Goal: Transaction & Acquisition: Book appointment/travel/reservation

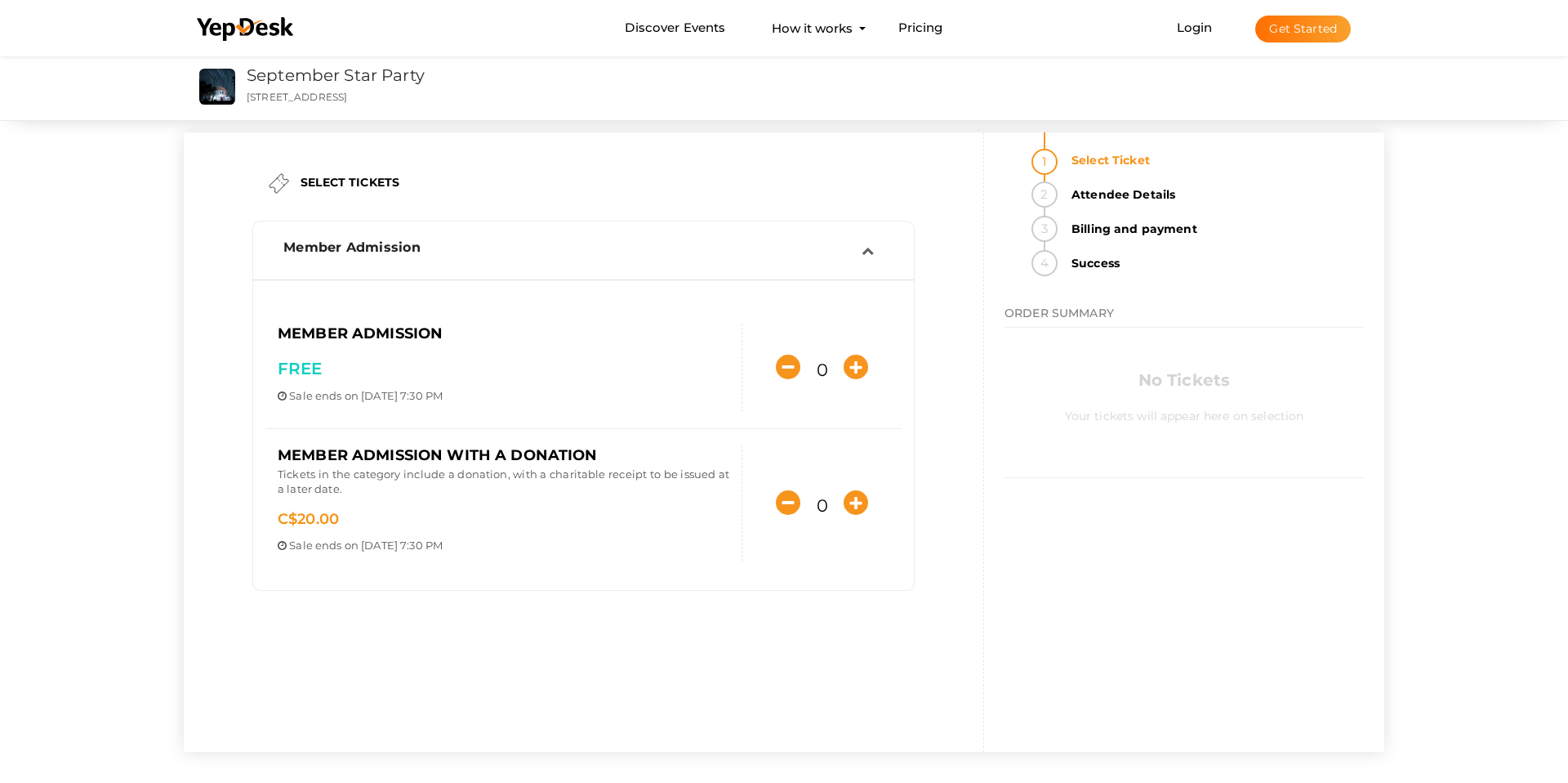
scroll to position [6, 0]
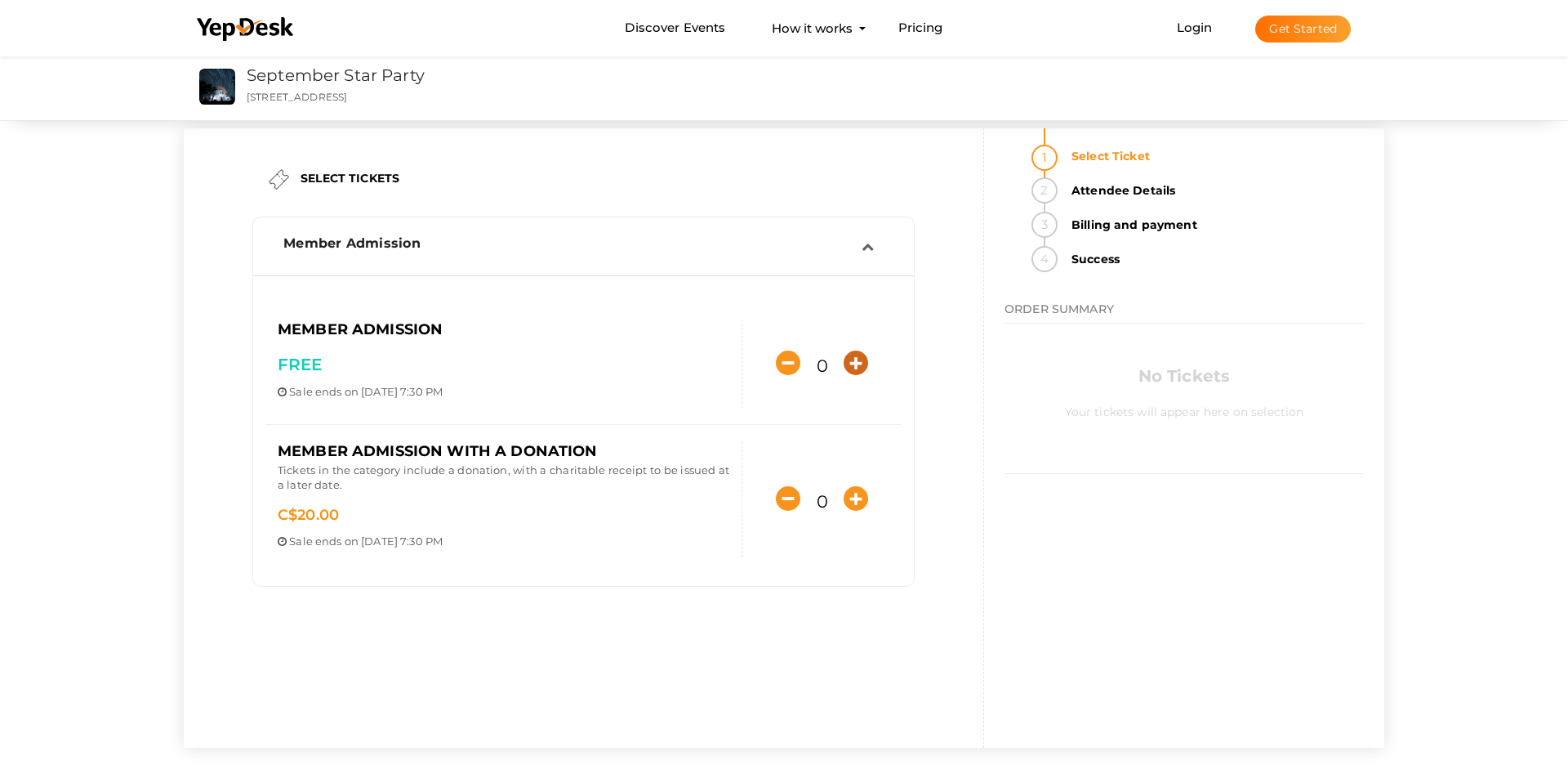
click at [855, 366] on icon "button" at bounding box center [855, 362] width 25 height 25
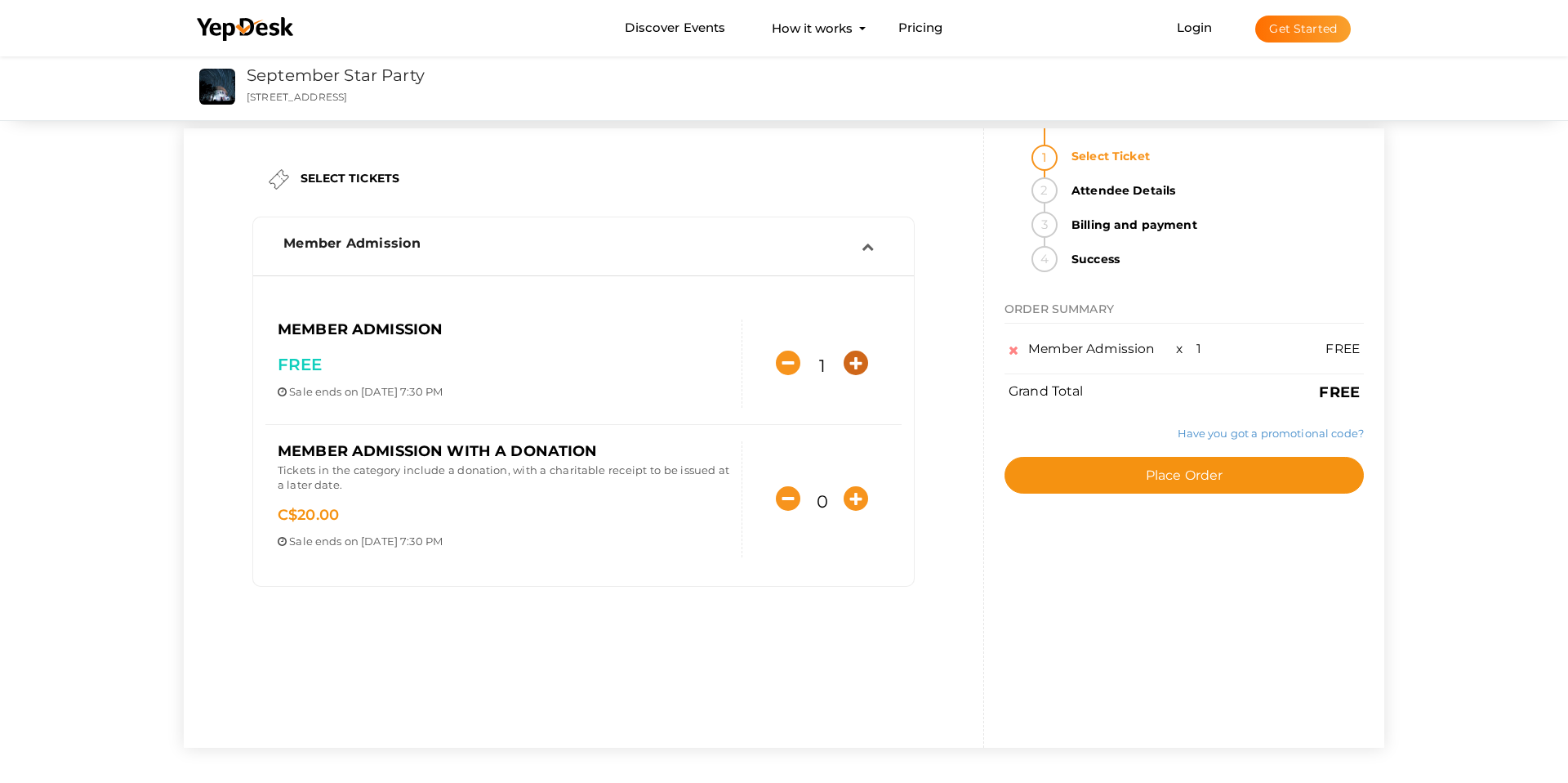
click at [855, 366] on icon "button" at bounding box center [855, 362] width 25 height 25
click at [855, 365] on icon "button" at bounding box center [855, 362] width 25 height 25
type input "4"
click at [855, 498] on icon "button" at bounding box center [855, 498] width 25 height 25
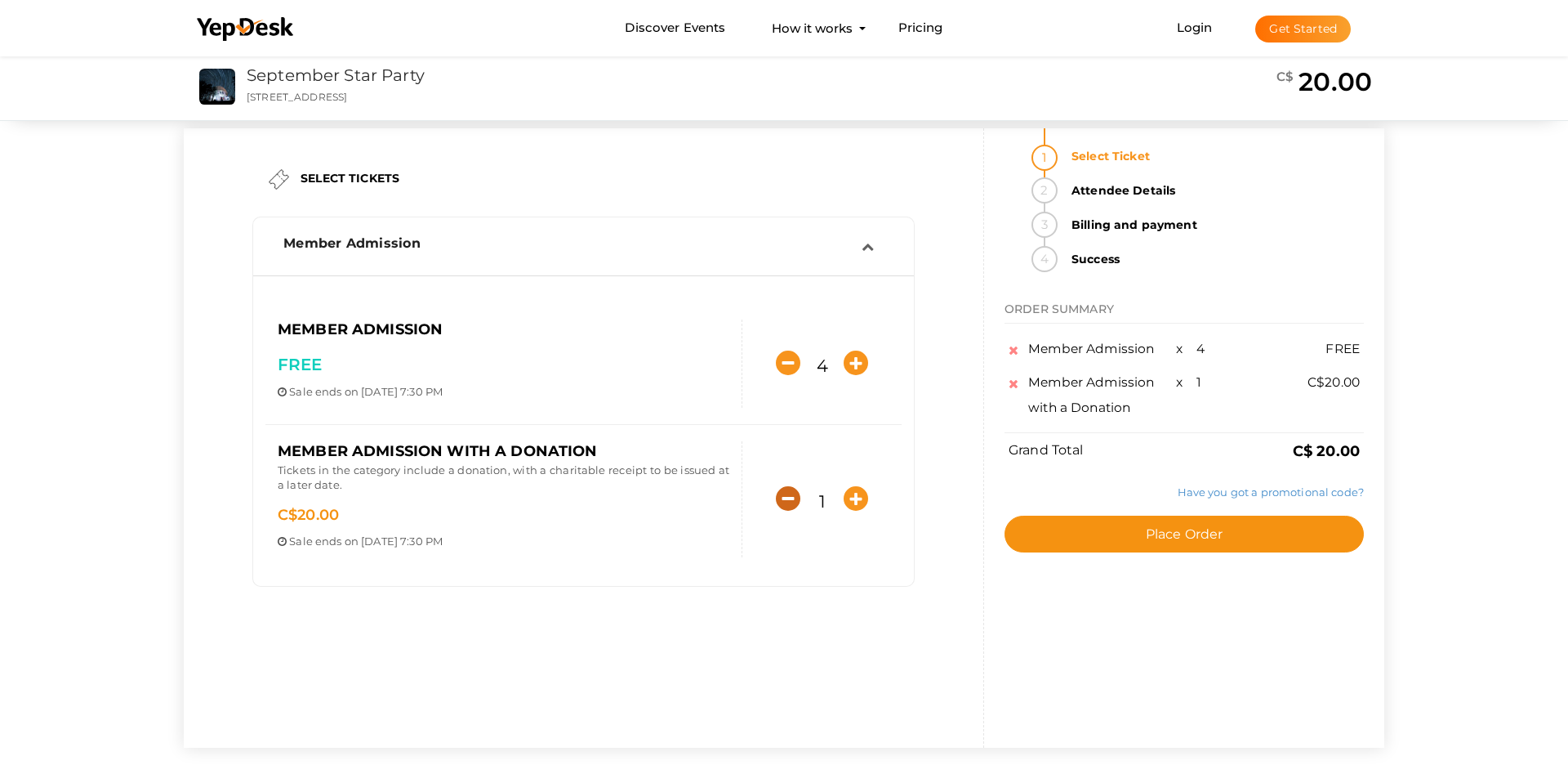
click at [788, 493] on icon "button" at bounding box center [787, 498] width 25 height 25
type input "0"
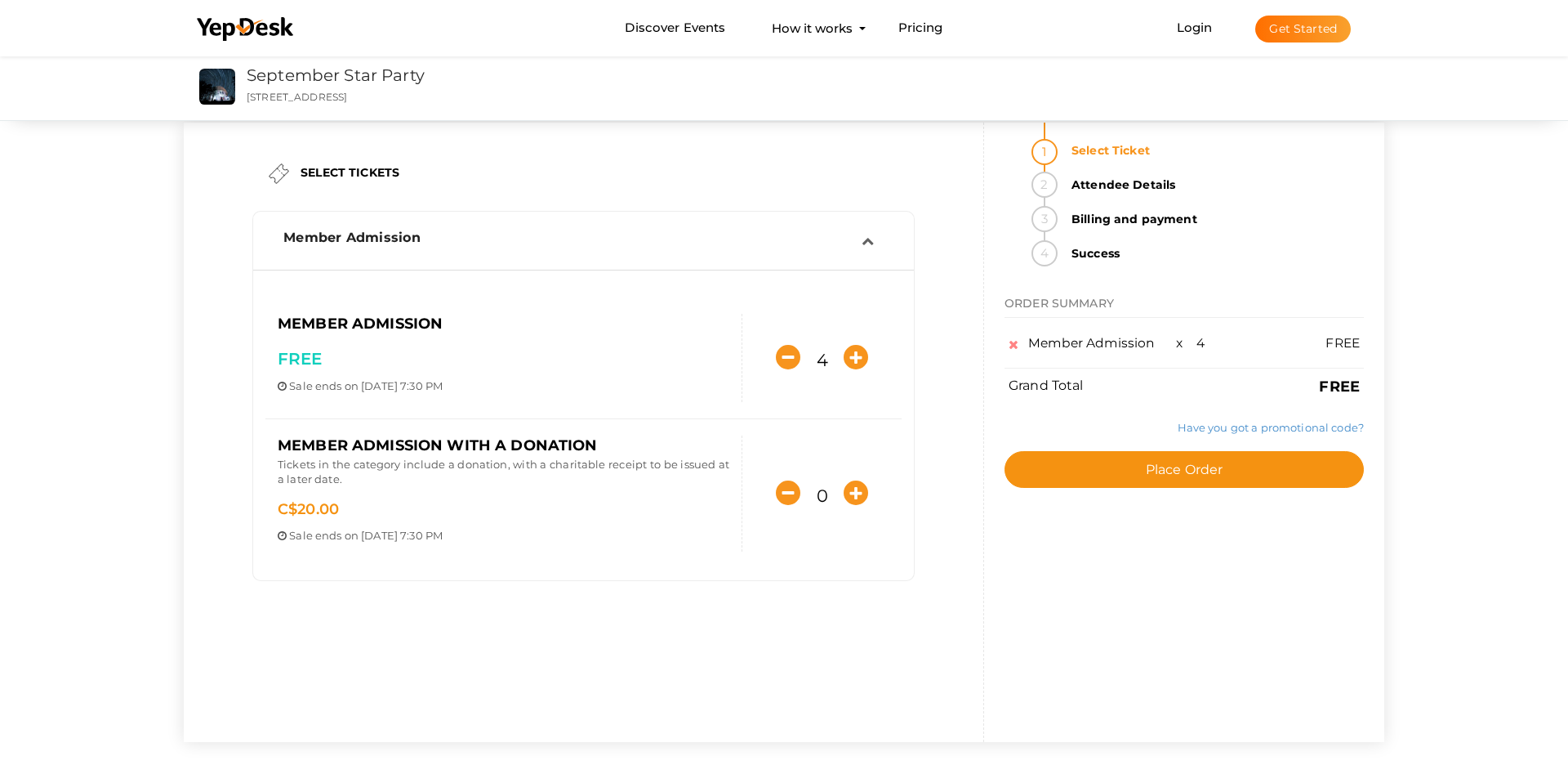
scroll to position [15, 0]
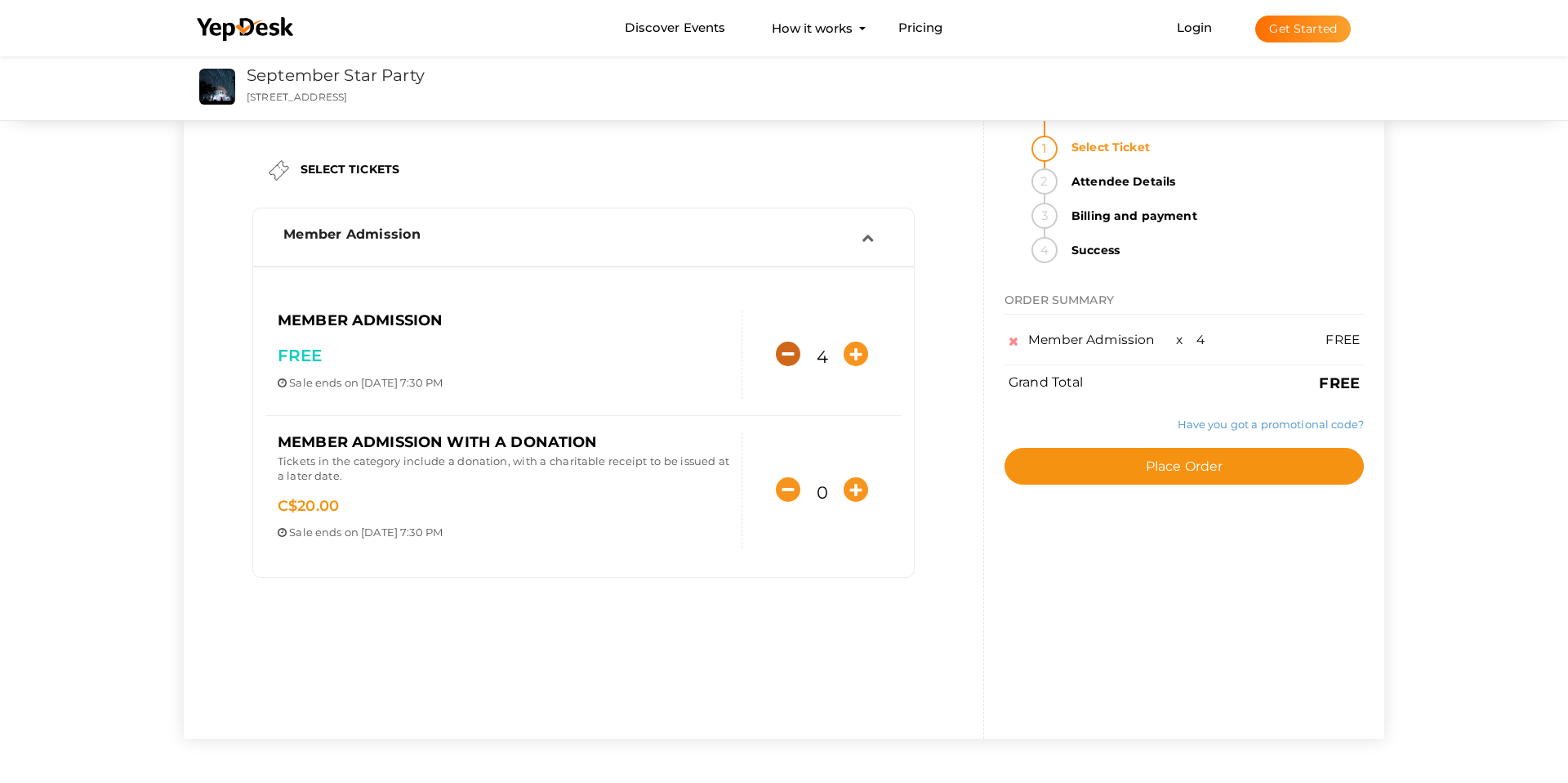
click at [779, 355] on div "4" at bounding box center [821, 354] width 160 height 39
click at [785, 355] on icon "button" at bounding box center [787, 353] width 25 height 25
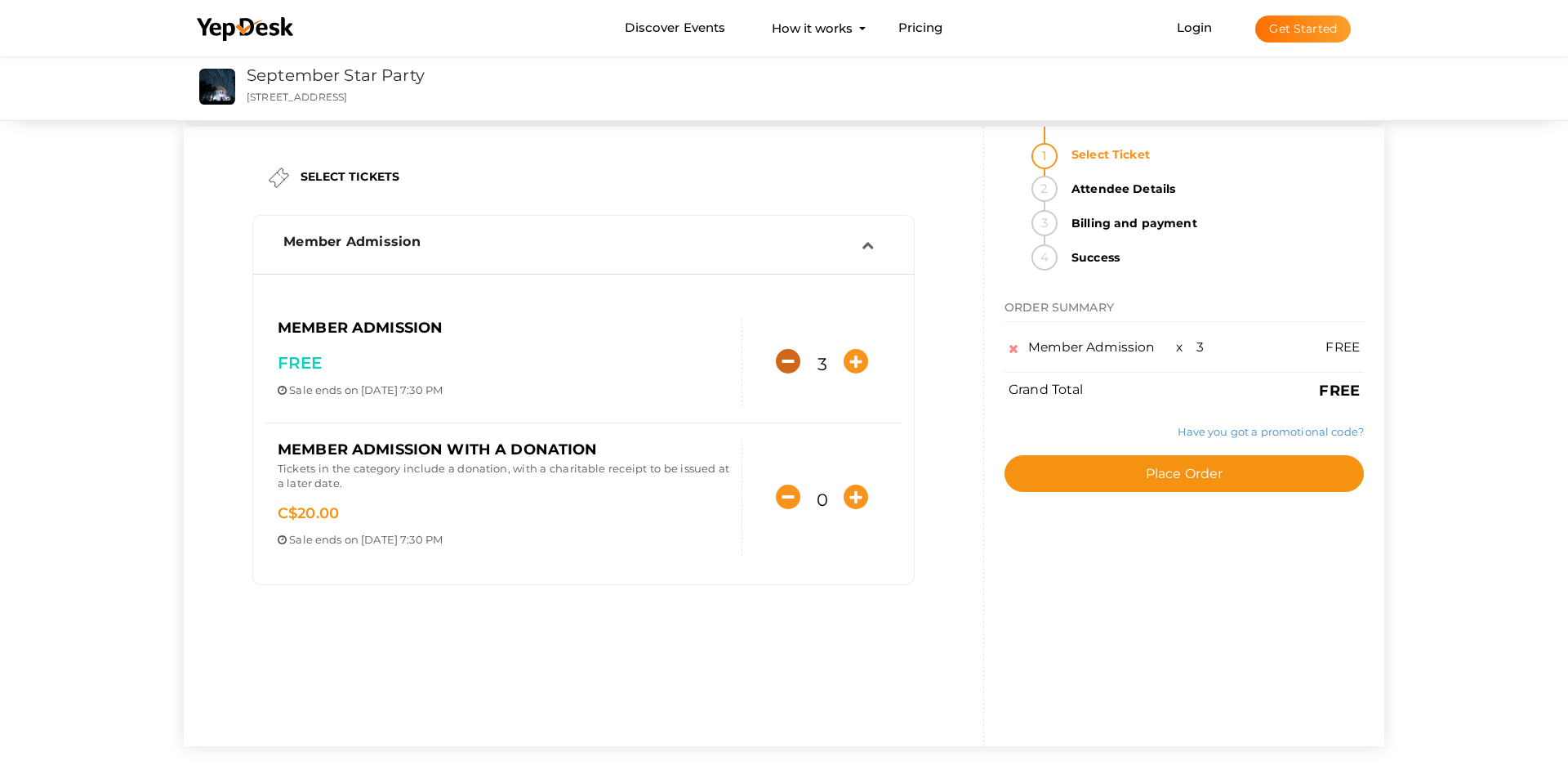
click at [785, 355] on icon "button" at bounding box center [787, 361] width 25 height 25
click at [784, 355] on icon "button" at bounding box center [787, 361] width 25 height 25
click at [785, 355] on icon "button" at bounding box center [787, 361] width 25 height 25
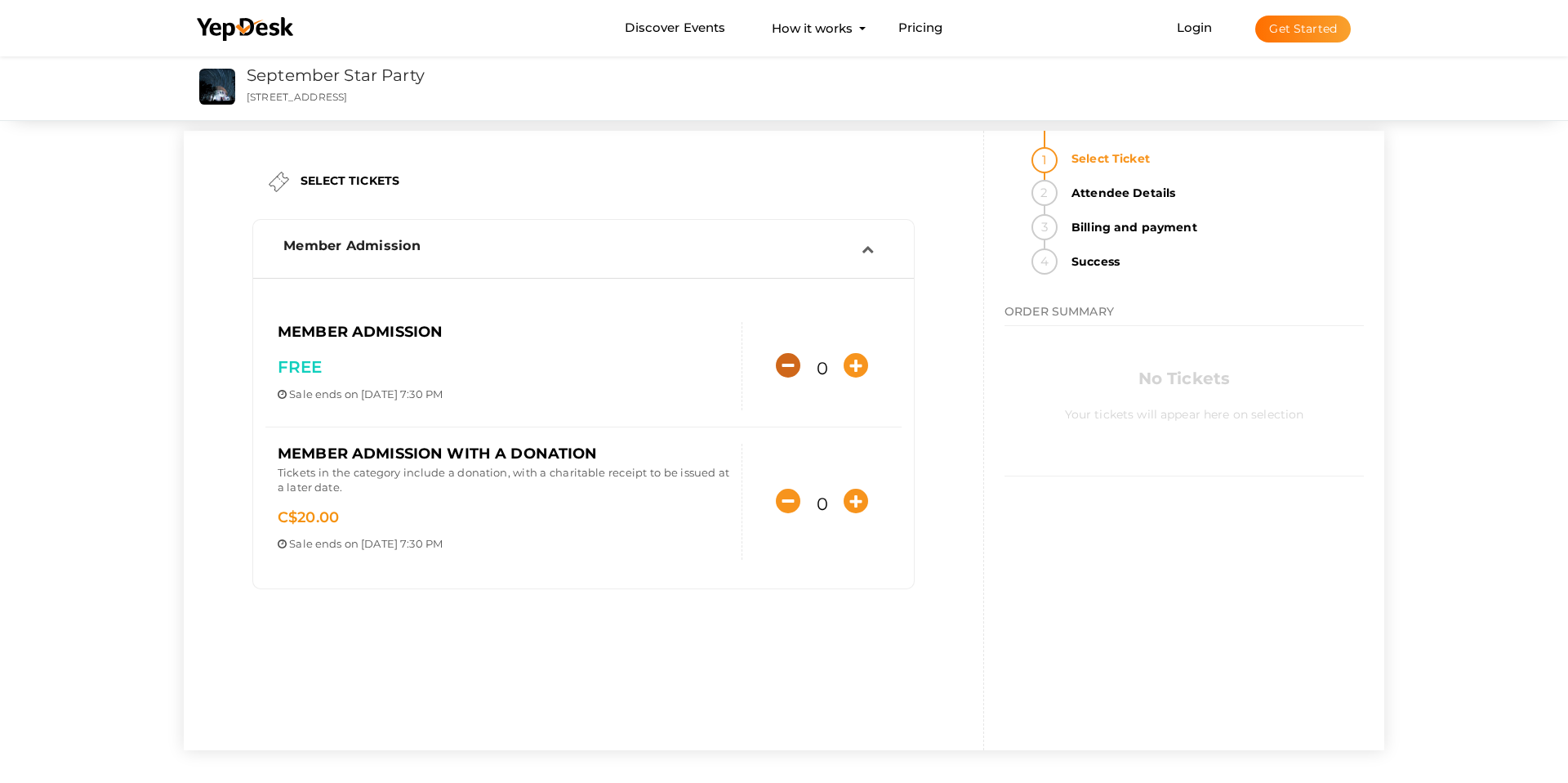
scroll to position [6, 0]
click at [873, 362] on div "0" at bounding box center [821, 363] width 160 height 39
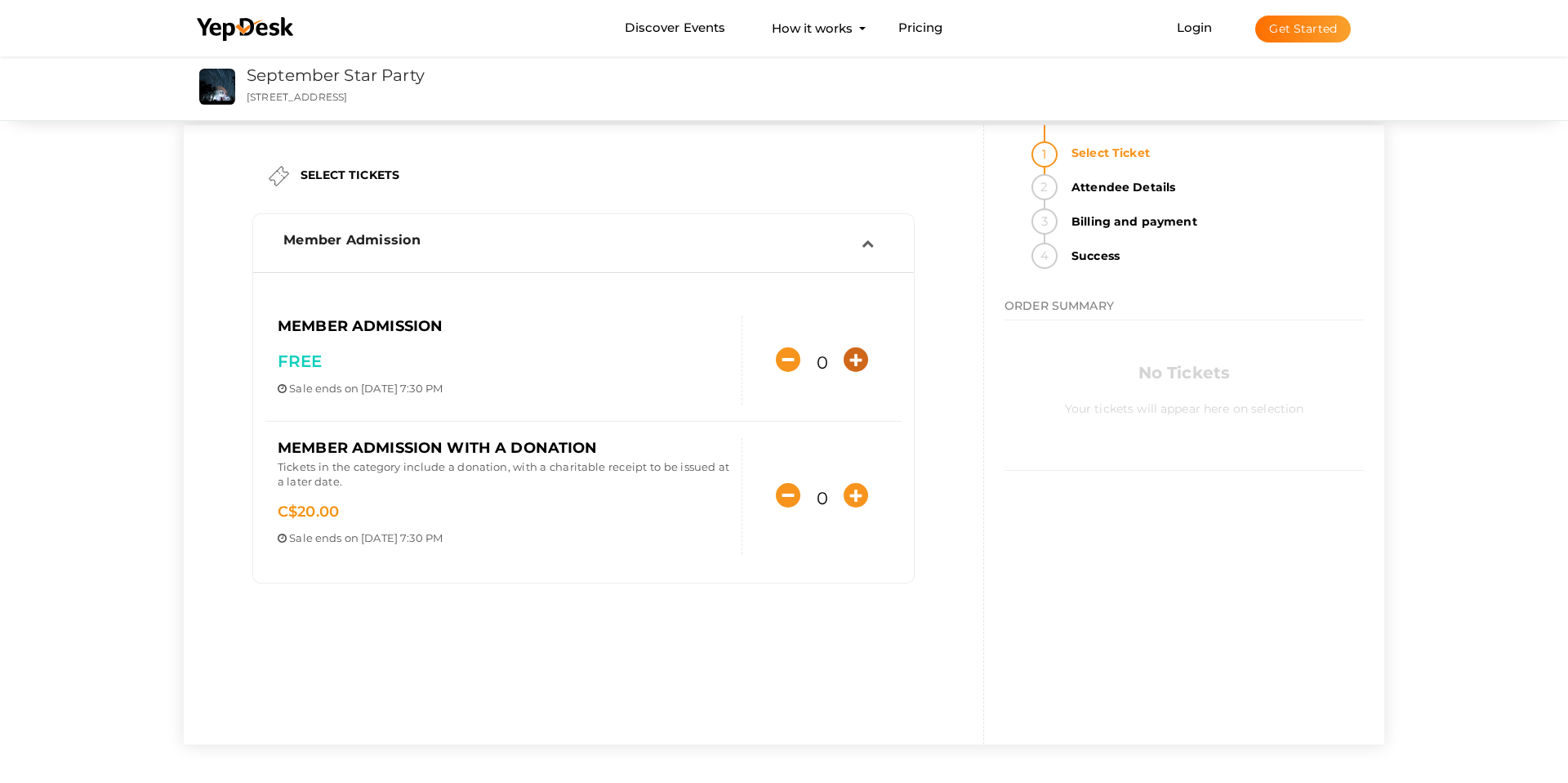
click at [850, 357] on icon "button" at bounding box center [855, 359] width 25 height 25
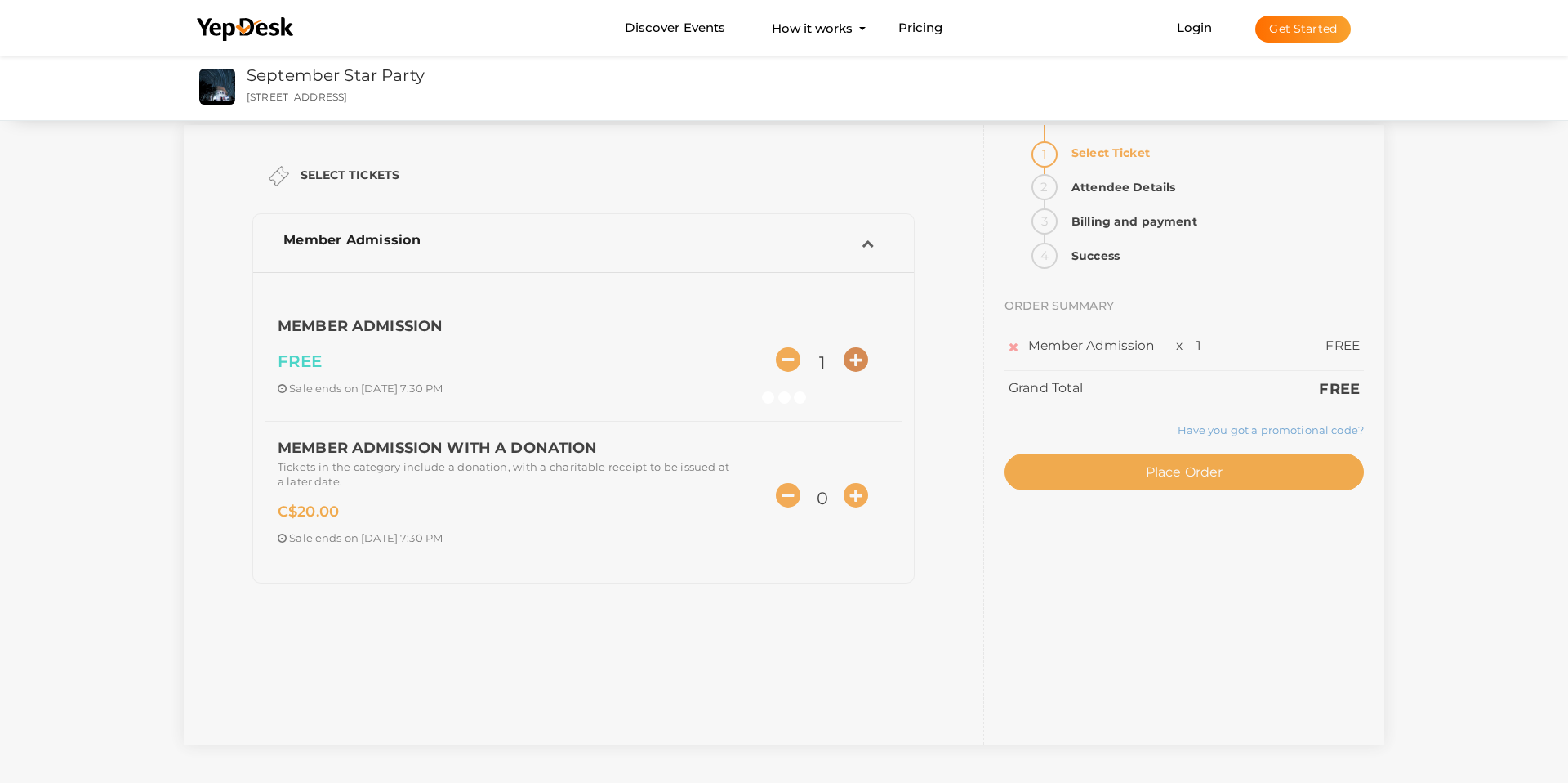
click at [850, 357] on icon "button" at bounding box center [855, 359] width 25 height 25
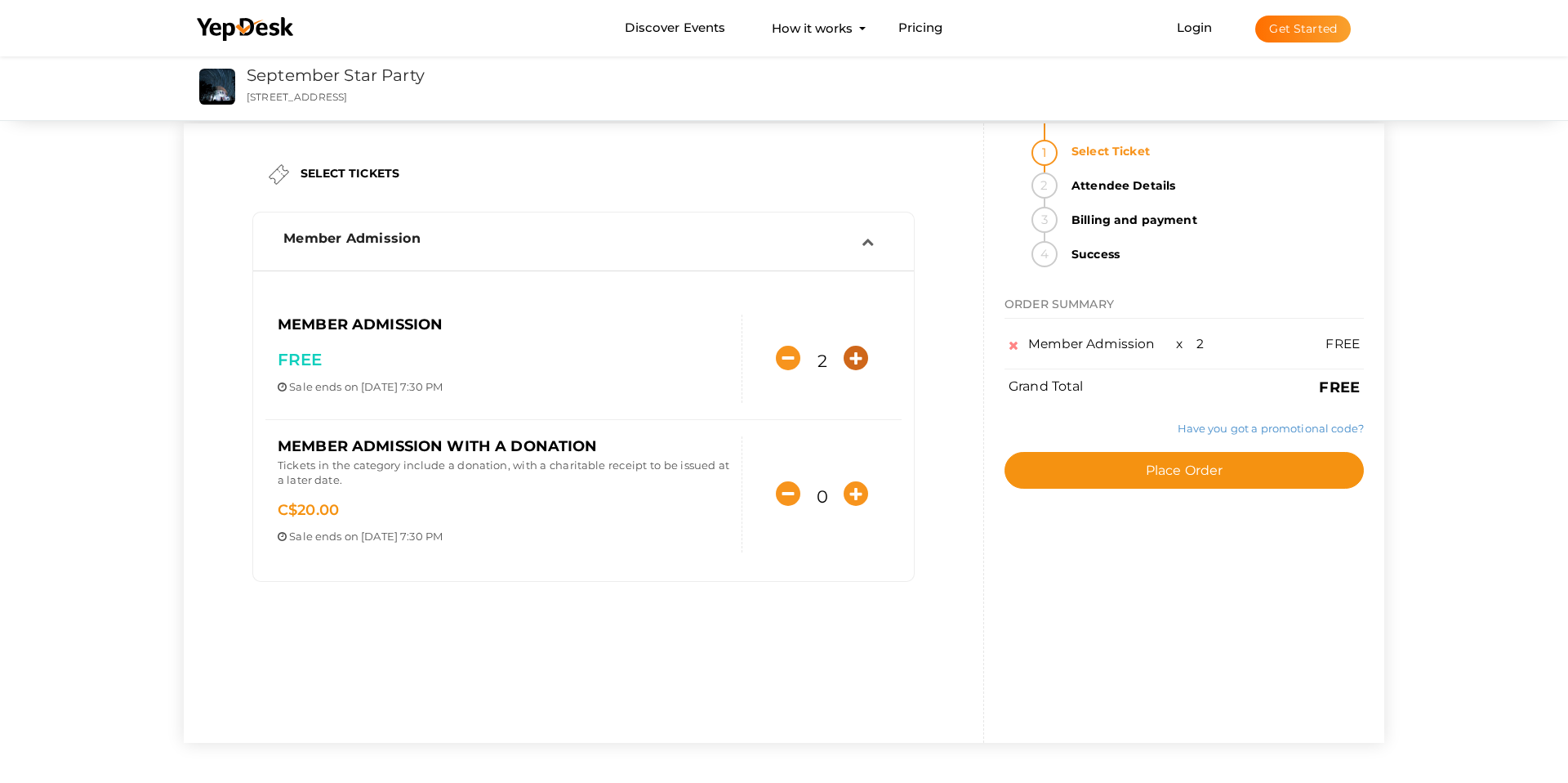
click at [856, 363] on icon "button" at bounding box center [855, 357] width 25 height 25
type input "3"
click at [856, 483] on icon "button" at bounding box center [855, 493] width 25 height 25
type input "1"
